Goal: Feedback & Contribution: Submit feedback/report problem

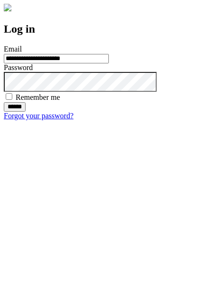
type input "**********"
click at [26, 112] on input "******" at bounding box center [15, 106] width 22 height 9
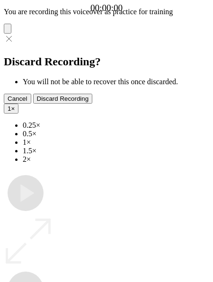
type input "**********"
